Goal: Check status

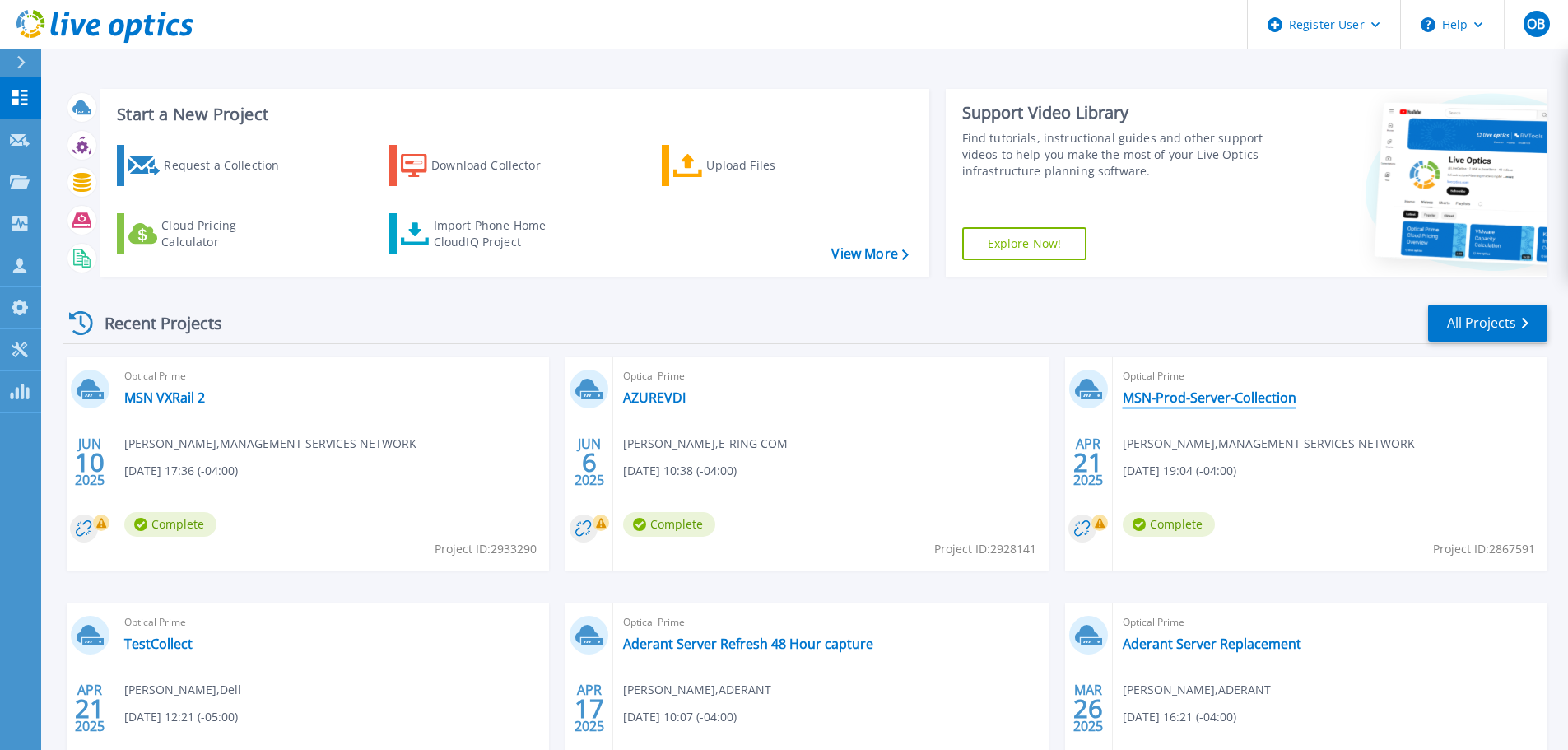
click at [1163, 395] on link "MSN-Prod-Server-Collection" at bounding box center [1209, 397] width 174 height 16
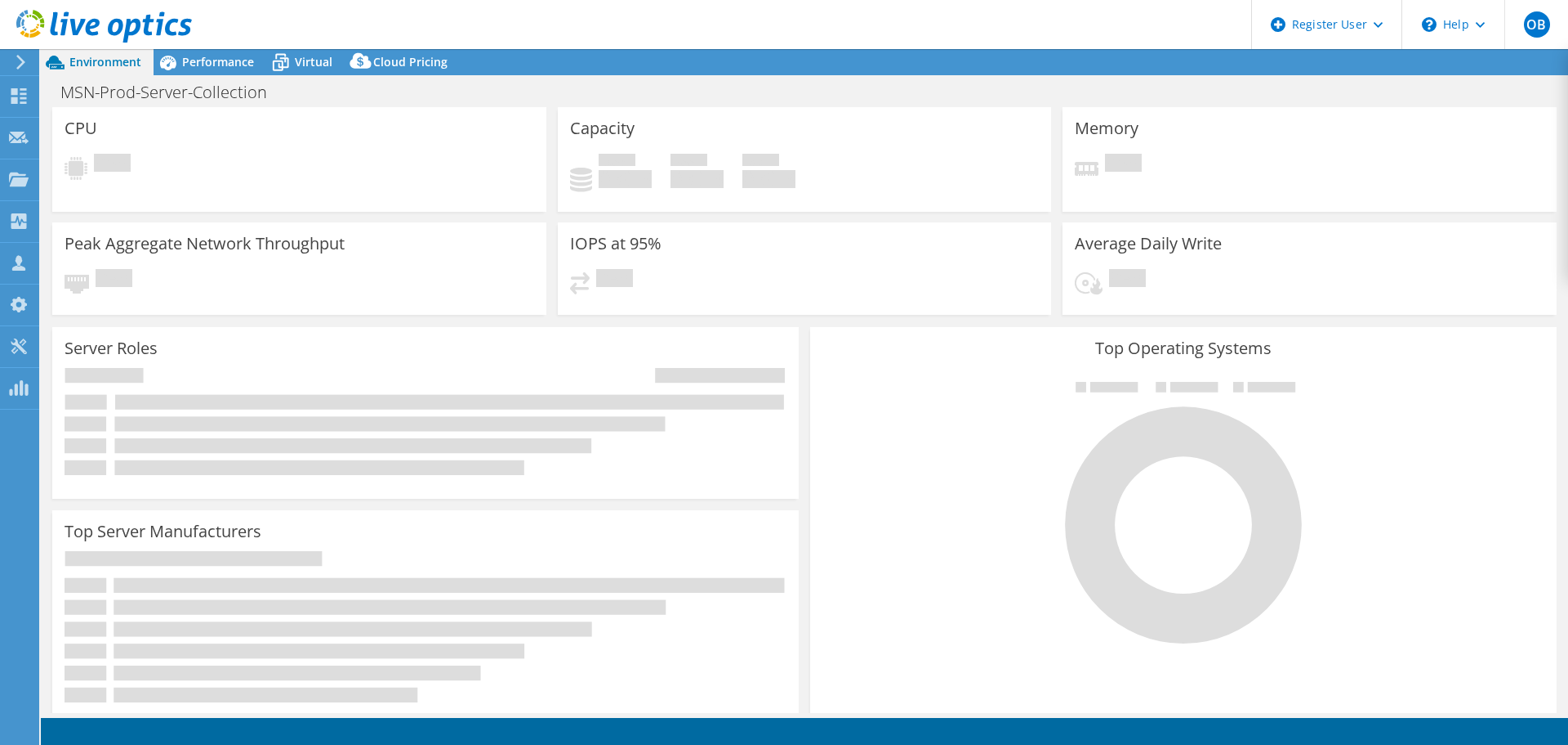
select select "USD"
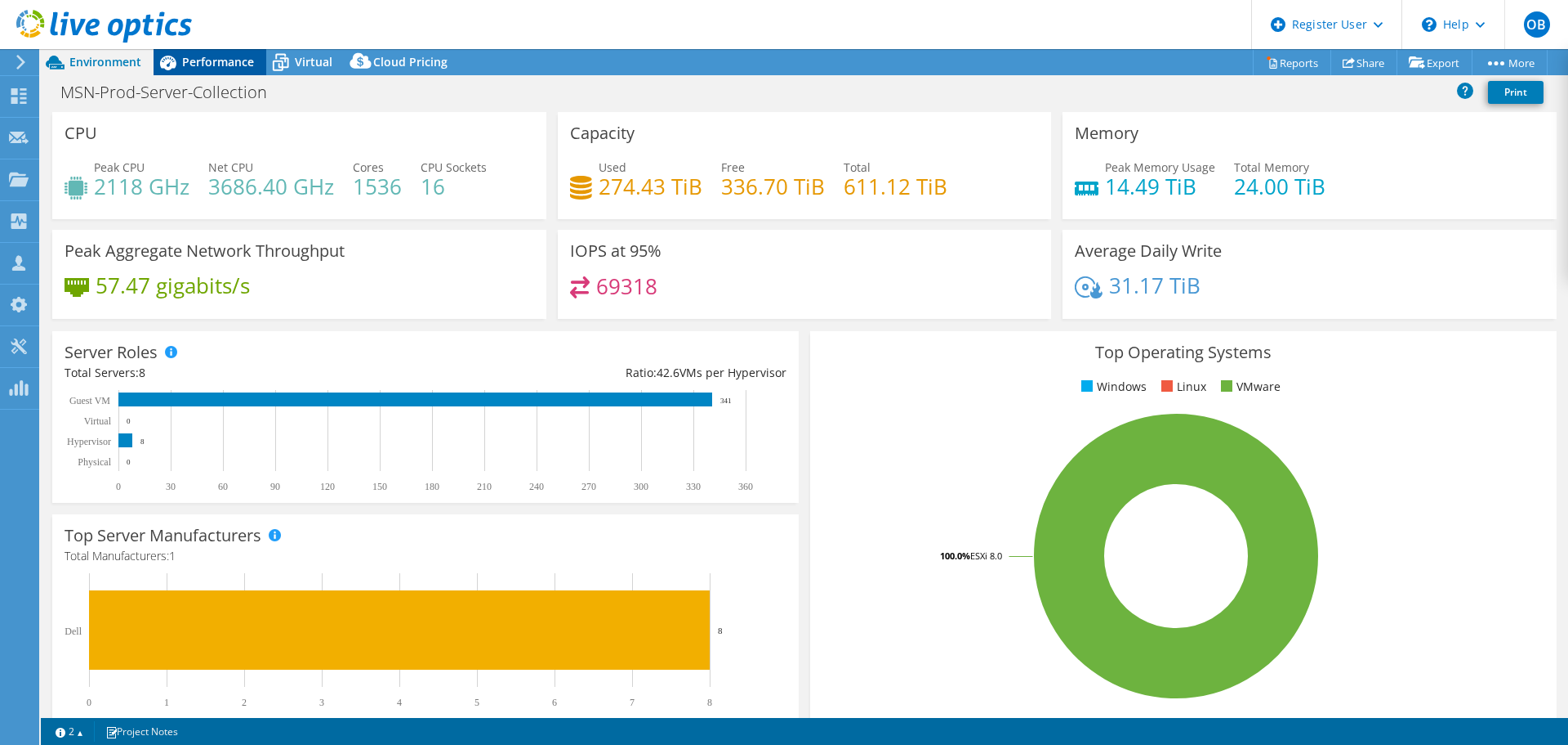
click at [209, 54] on span "Performance" at bounding box center [218, 62] width 72 height 15
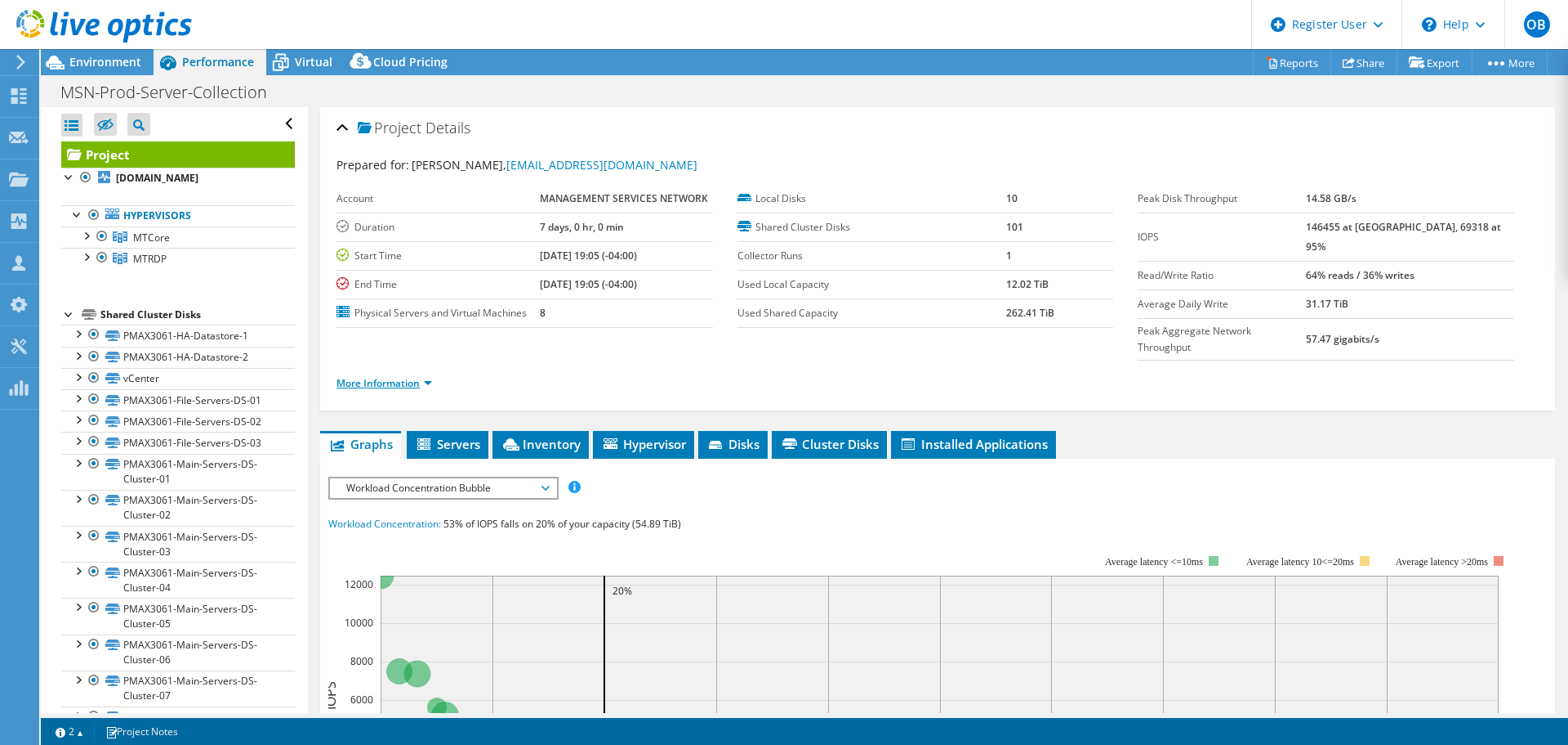
click at [430, 376] on link "More Information" at bounding box center [384, 383] width 96 height 14
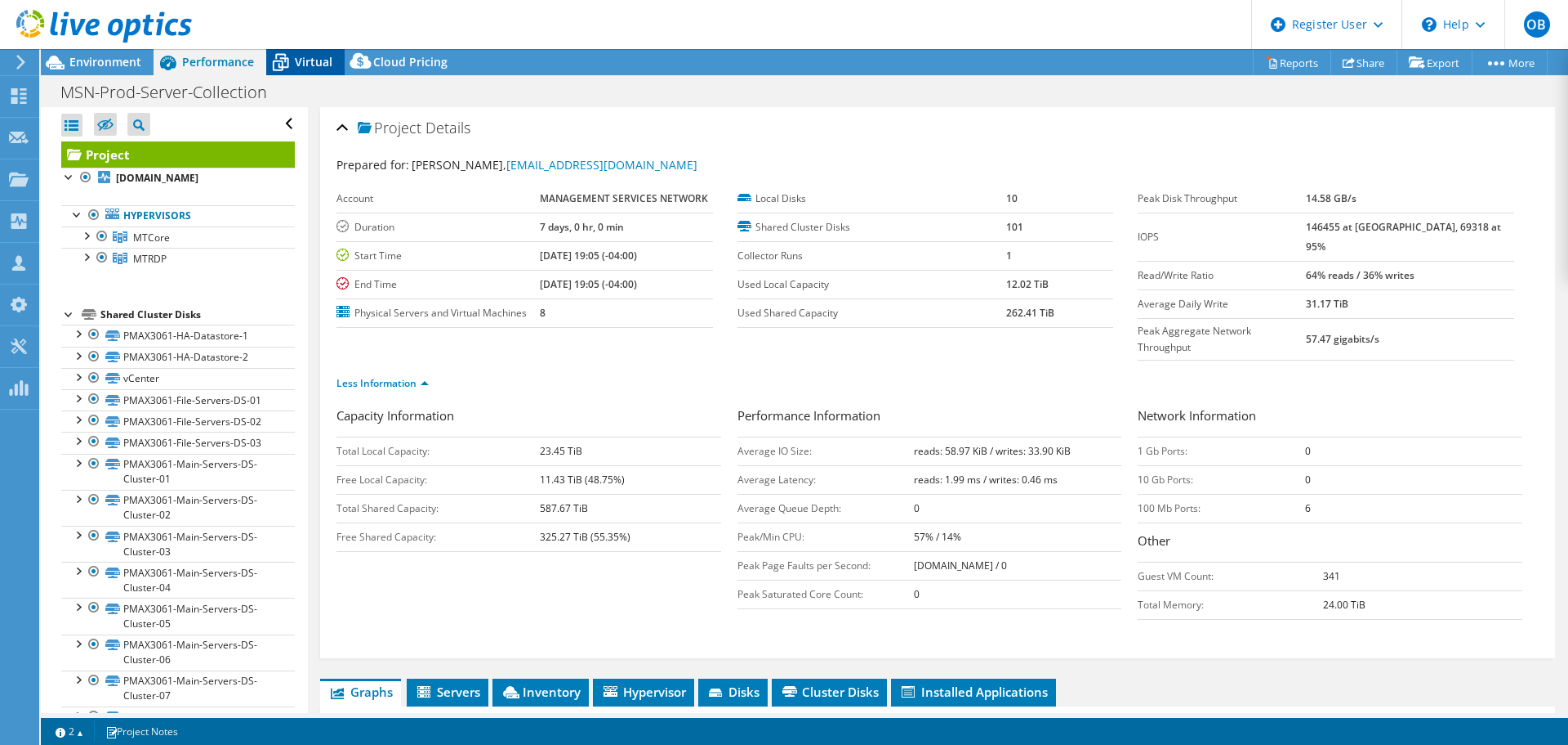
click at [305, 59] on span "Virtual" at bounding box center [313, 62] width 37 height 15
